Goal: Transaction & Acquisition: Purchase product/service

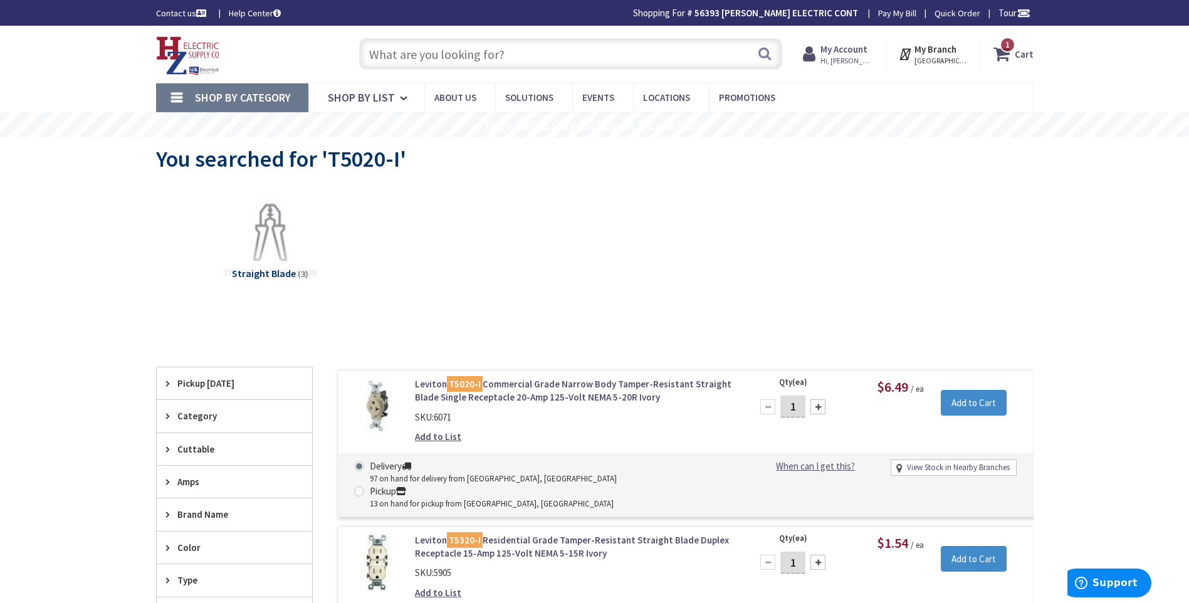
click at [379, 52] on input "text" at bounding box center [570, 53] width 423 height 31
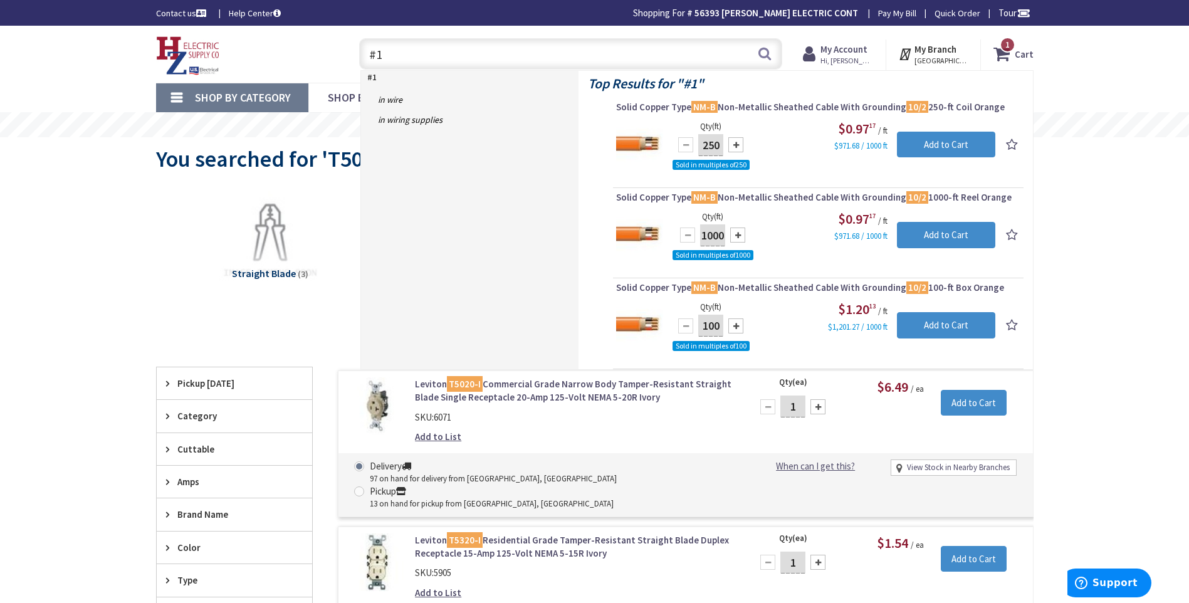
type input "#"
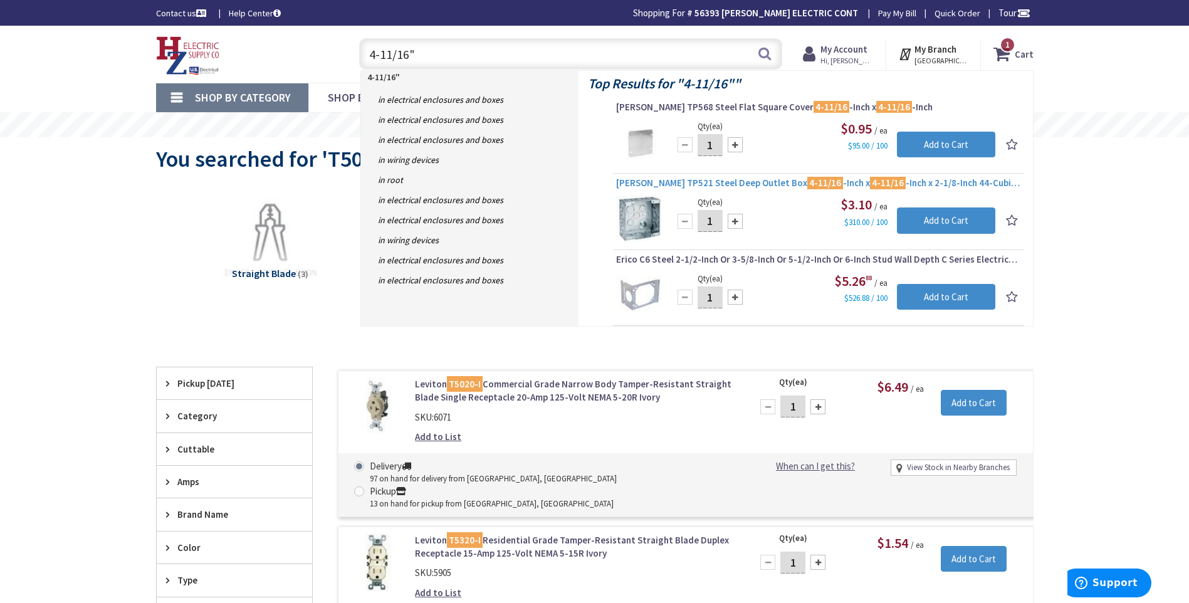
type input "4-11/16""
click at [772, 179] on span "Crouse-Hinds TP521 Steel Deep Outlet Box 4-11/16 -Inch x 4-11/16 -Inch x 2-1/8-…" at bounding box center [818, 183] width 404 height 13
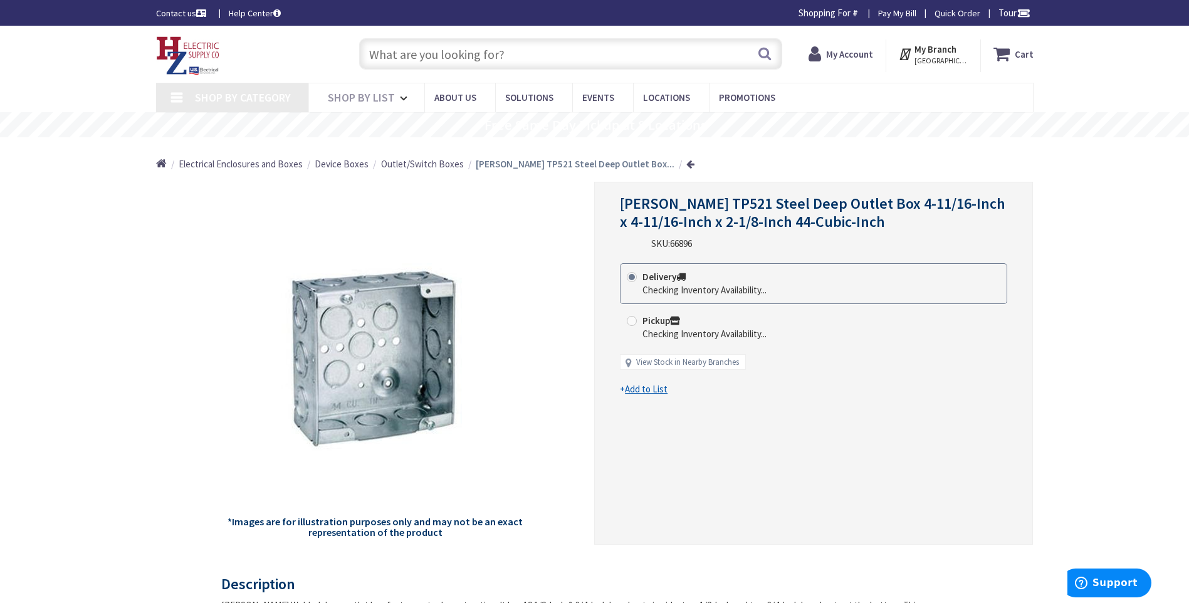
click at [442, 163] on span "Outlet/Switch Boxes" at bounding box center [422, 164] width 83 height 12
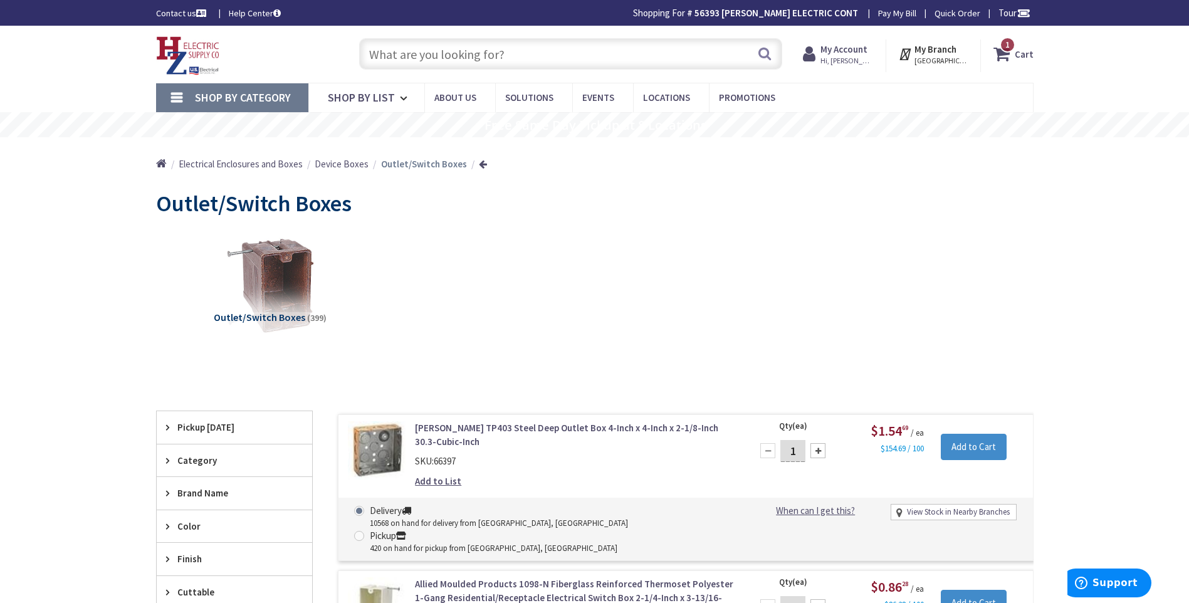
click at [843, 58] on span "Hi, [PERSON_NAME]" at bounding box center [847, 61] width 53 height 10
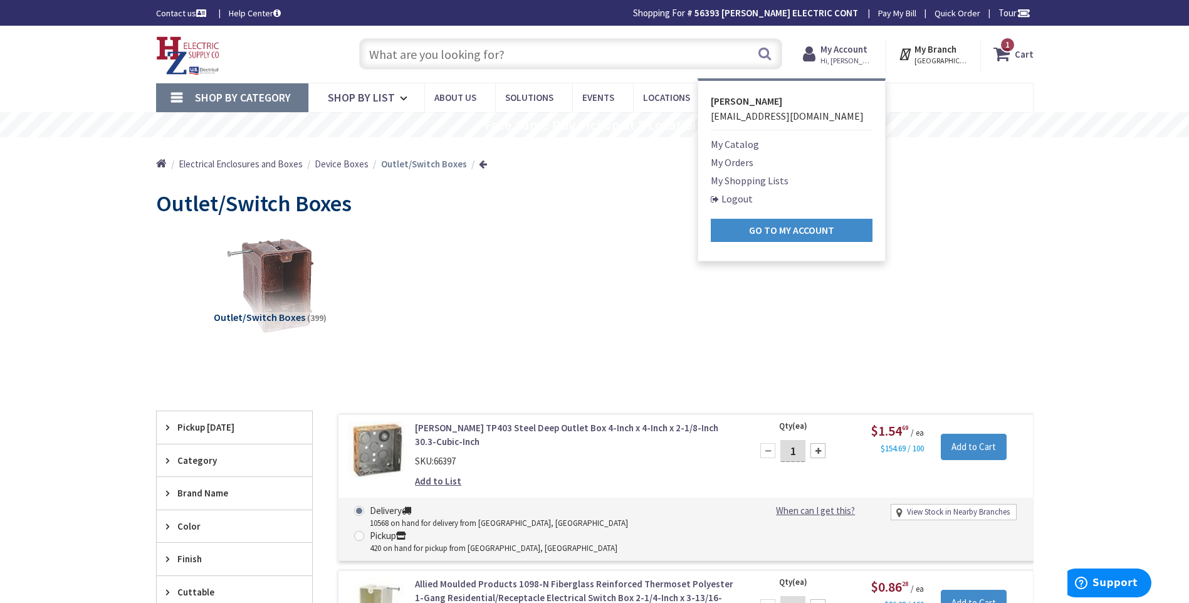
click at [744, 181] on link "My Shopping Lists" at bounding box center [750, 180] width 78 height 15
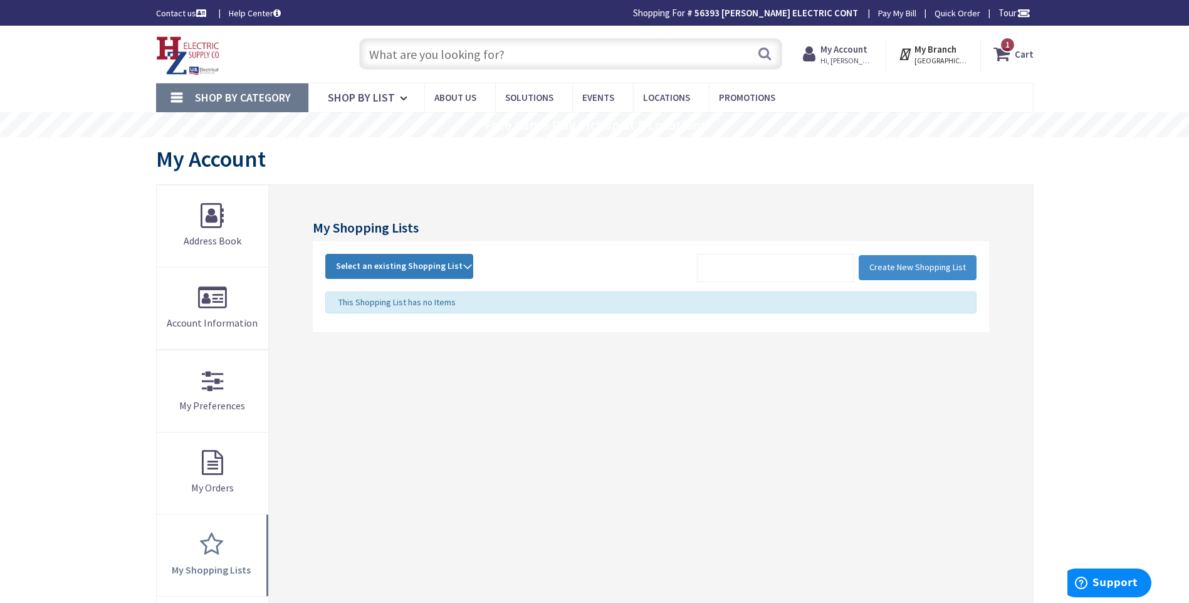
click at [449, 261] on strong "Select an existing Shopping List" at bounding box center [399, 266] width 127 height 15
click at [345, 350] on link "[PERSON_NAME]" at bounding box center [399, 350] width 147 height 28
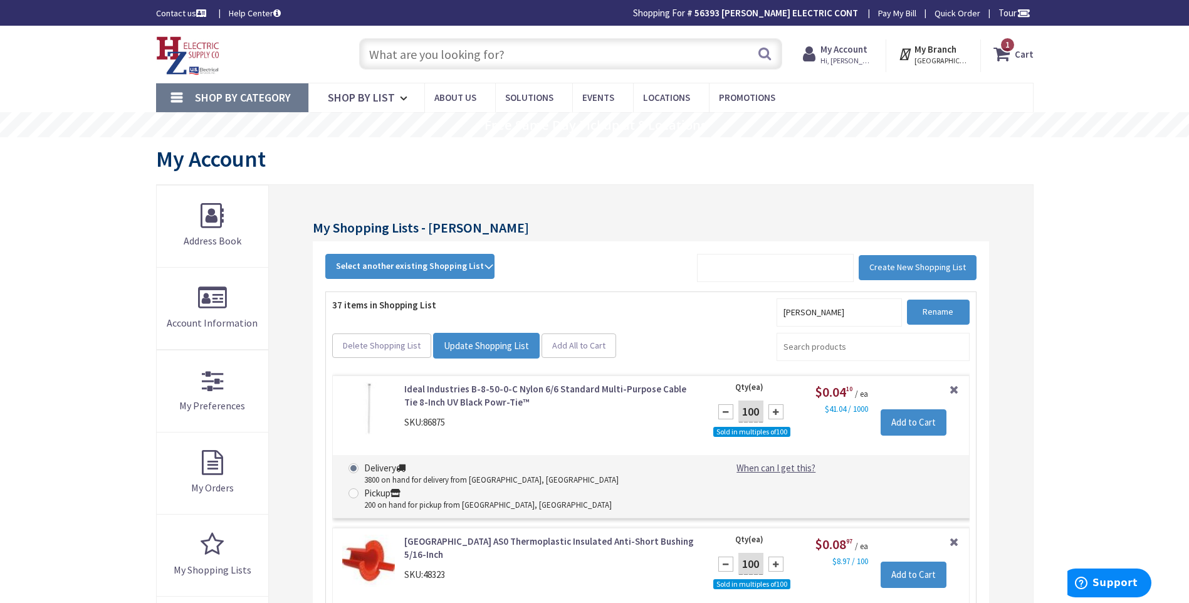
click at [391, 56] on input "text" at bounding box center [570, 53] width 423 height 31
paste input "L421"
type input "L421"
click at [766, 50] on button "Search" at bounding box center [765, 53] width 16 height 28
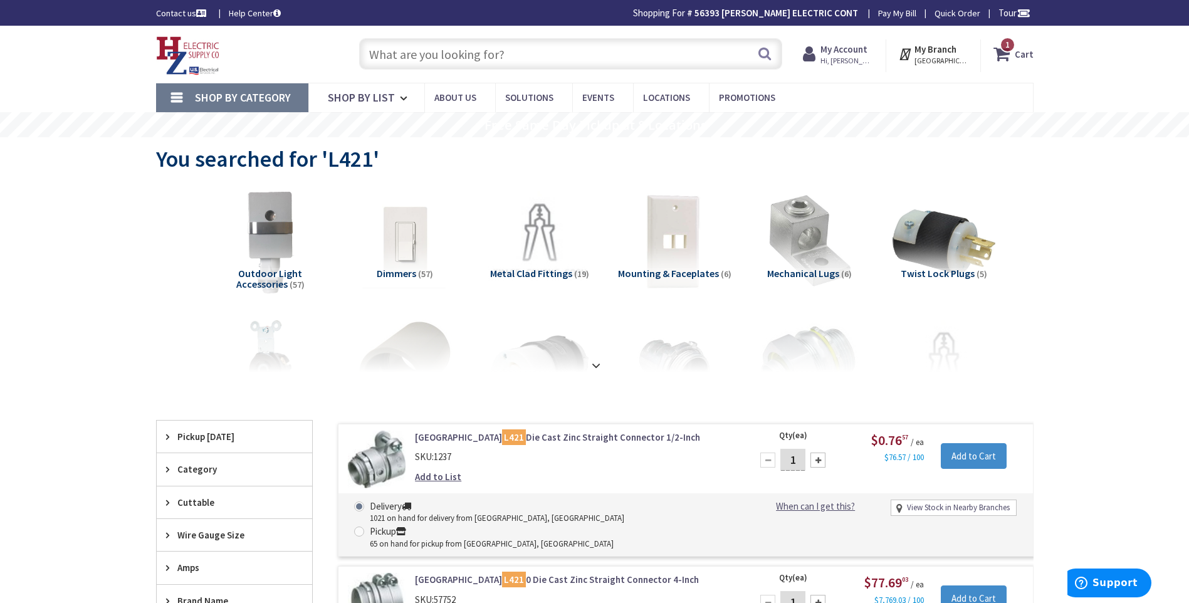
click at [367, 58] on input "text" at bounding box center [570, 53] width 423 height 31
paste input "851"
type input "851"
click at [769, 53] on button "Search" at bounding box center [765, 53] width 16 height 28
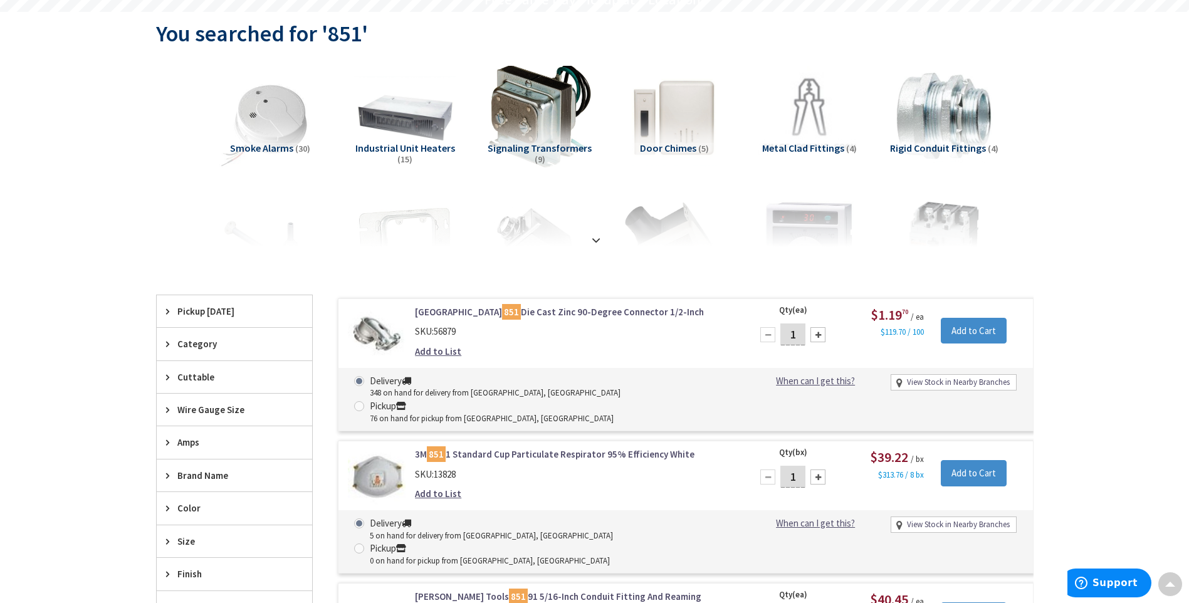
click at [549, 309] on link "Arlington 851 Die Cast Zinc 90-Degree Connector 1/2-Inch" at bounding box center [574, 311] width 319 height 13
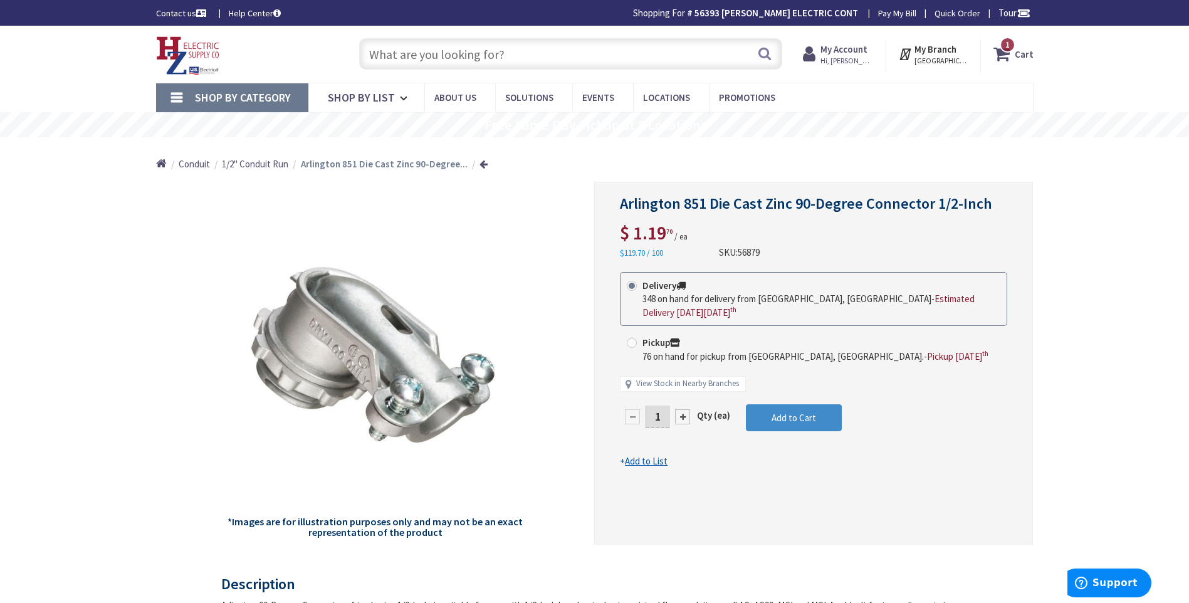
click at [387, 53] on input "text" at bounding box center [570, 53] width 423 height 31
paste input "440"
type input "440"
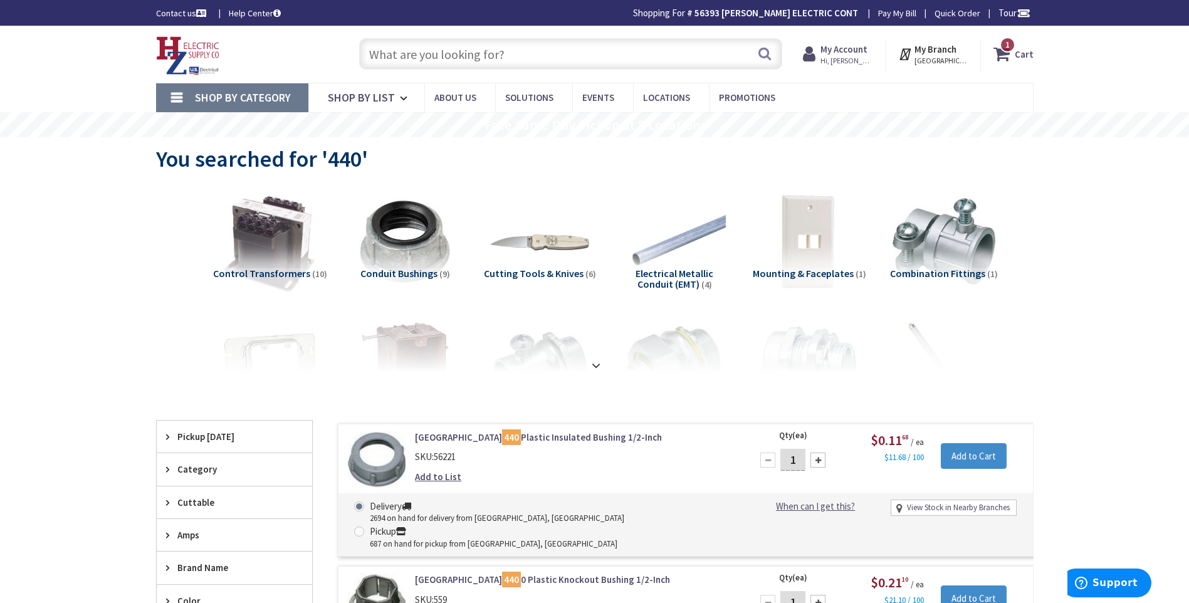
click at [424, 53] on input "text" at bounding box center [570, 53] width 423 height 31
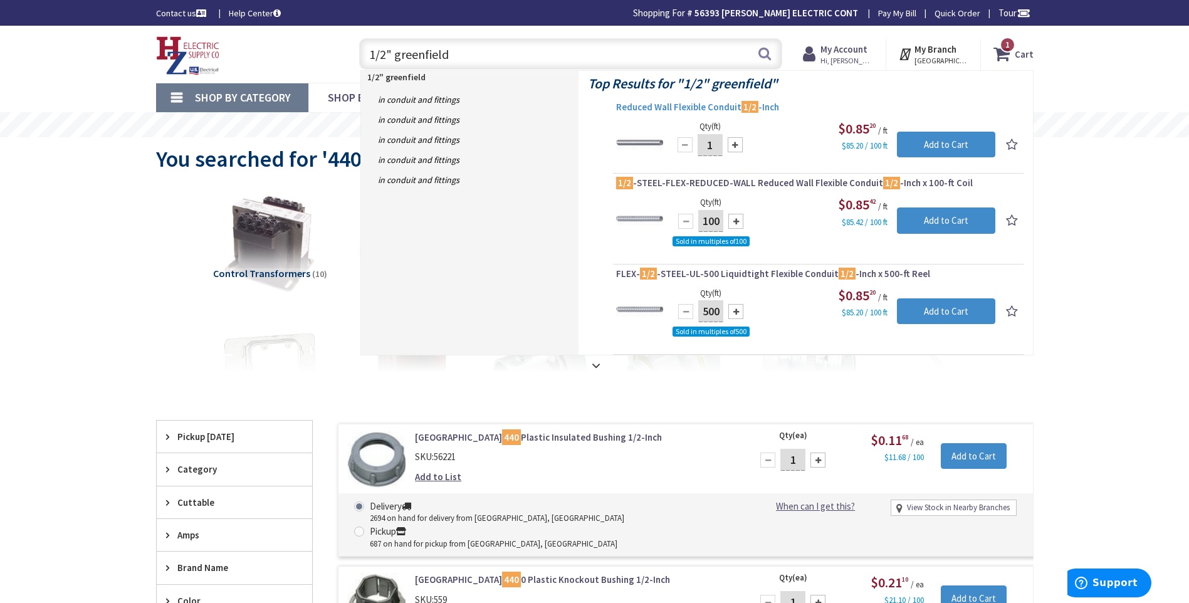
type input "1/2" greenfield"
click at [705, 102] on span "Reduced Wall Flexible Conduit 1/2 -Inch" at bounding box center [818, 107] width 404 height 13
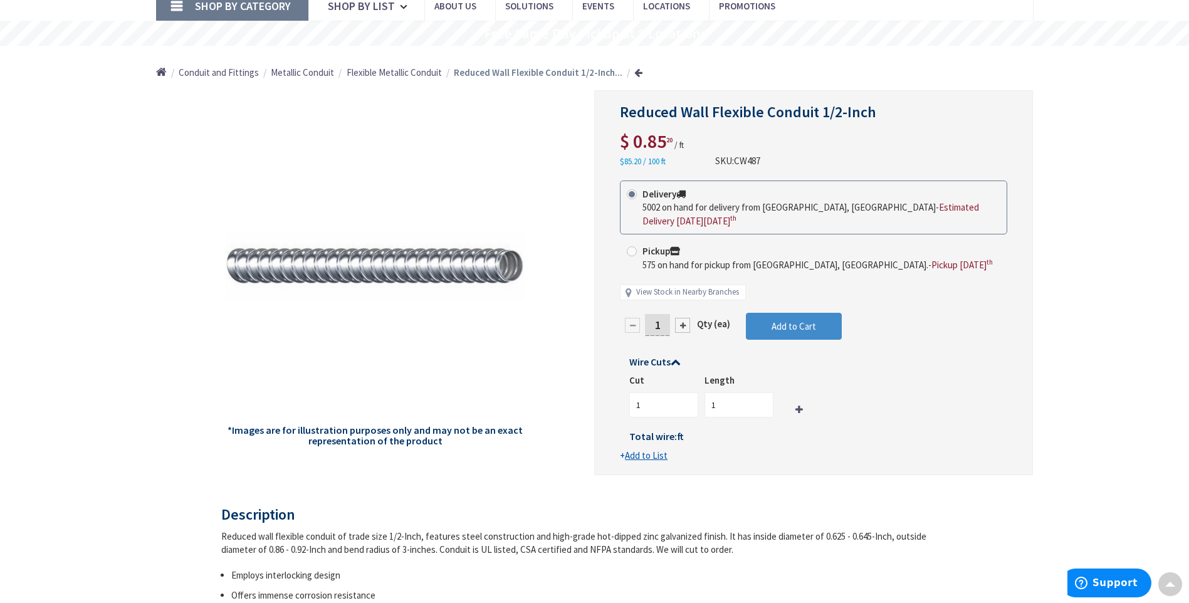
scroll to position [63, 0]
